Goal: Task Accomplishment & Management: Use online tool/utility

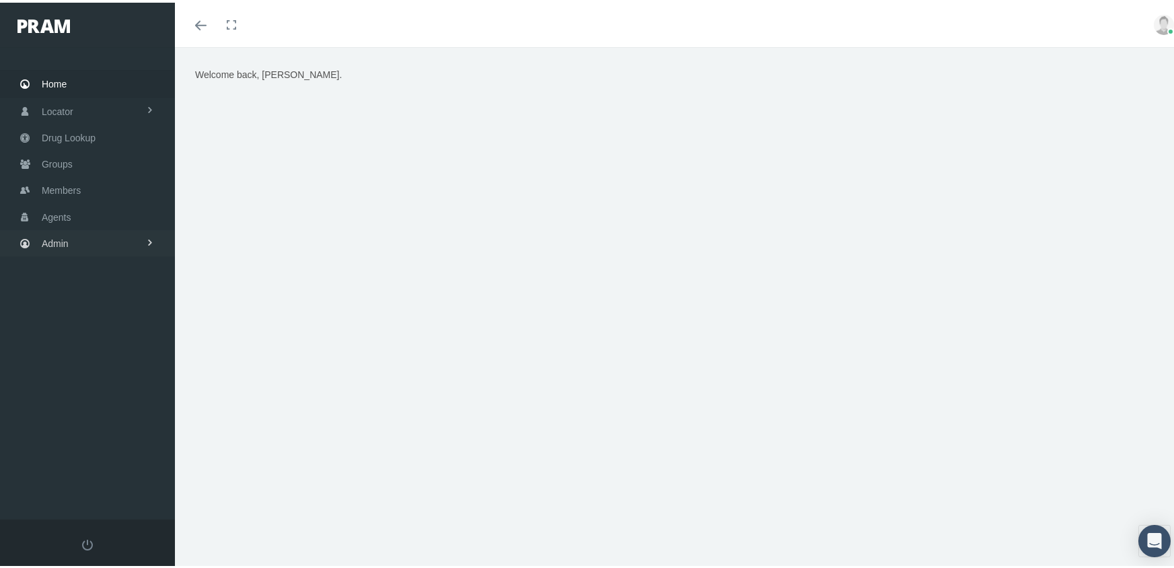
click at [44, 228] on span "Admin" at bounding box center [55, 241] width 27 height 26
click at [83, 456] on span "Eligibility File Uploads" at bounding box center [101, 467] width 92 height 23
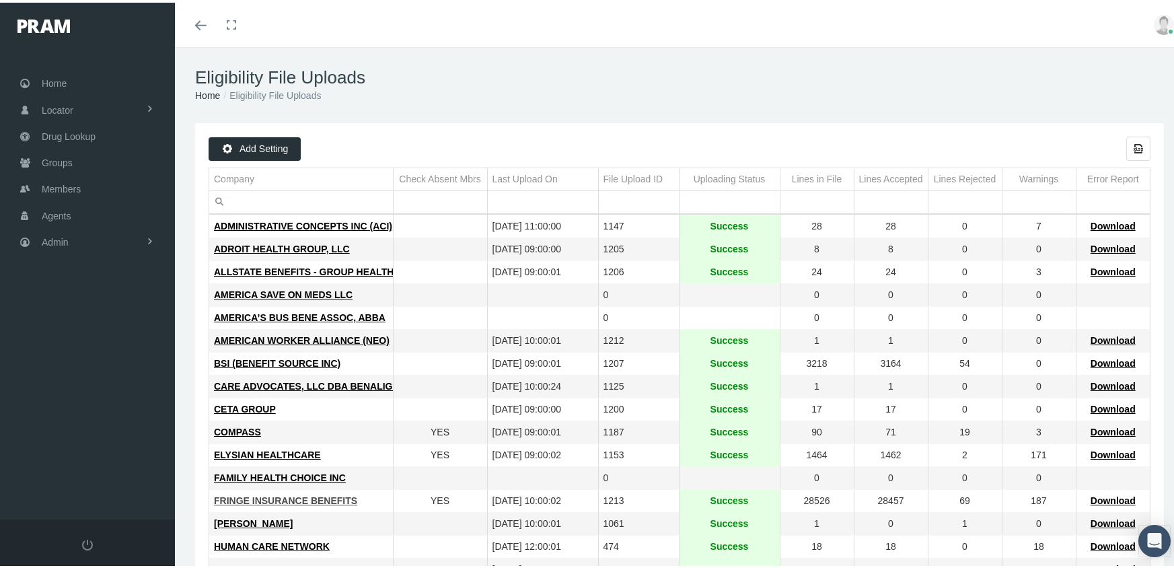
click at [271, 499] on span "FRINGE INSURANCE BENEFITS" at bounding box center [285, 498] width 143 height 11
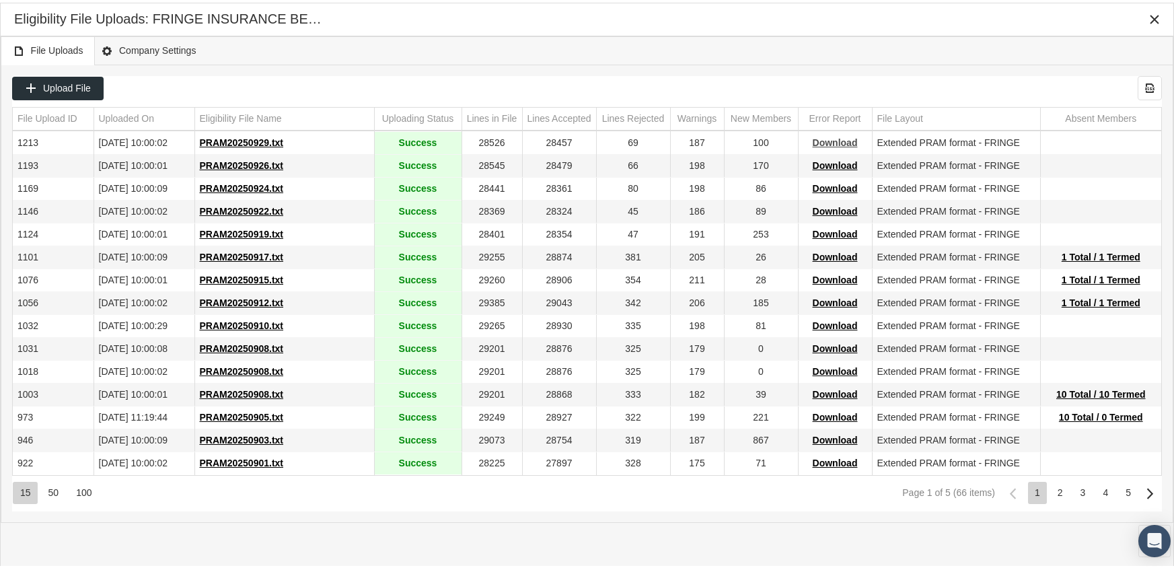
click at [830, 141] on span "Download" at bounding box center [835, 140] width 45 height 11
